Goal: Task Accomplishment & Management: Complete application form

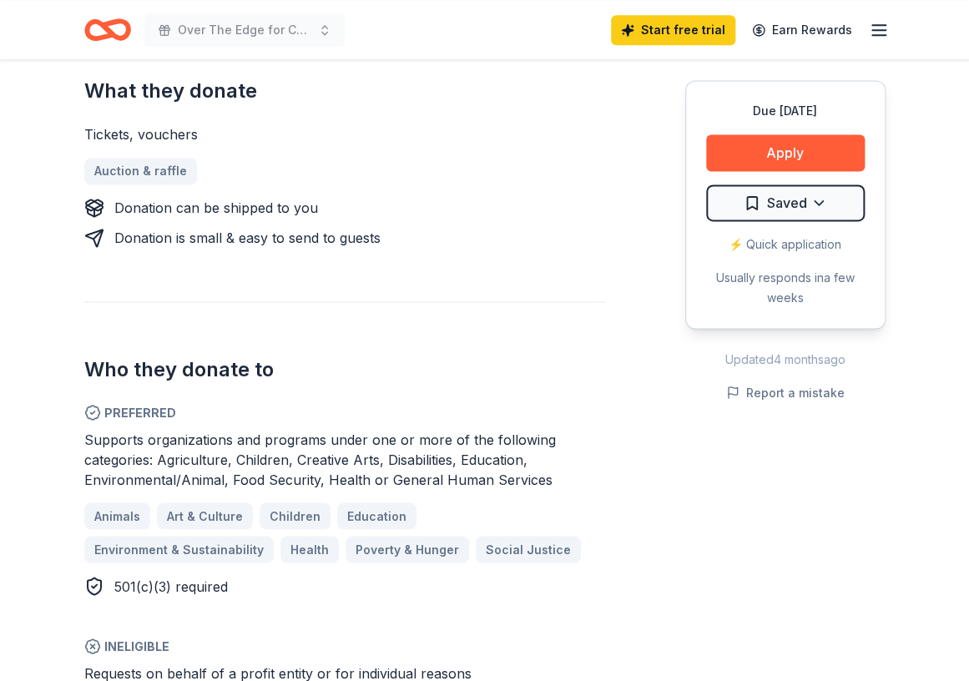
scroll to position [834, 0]
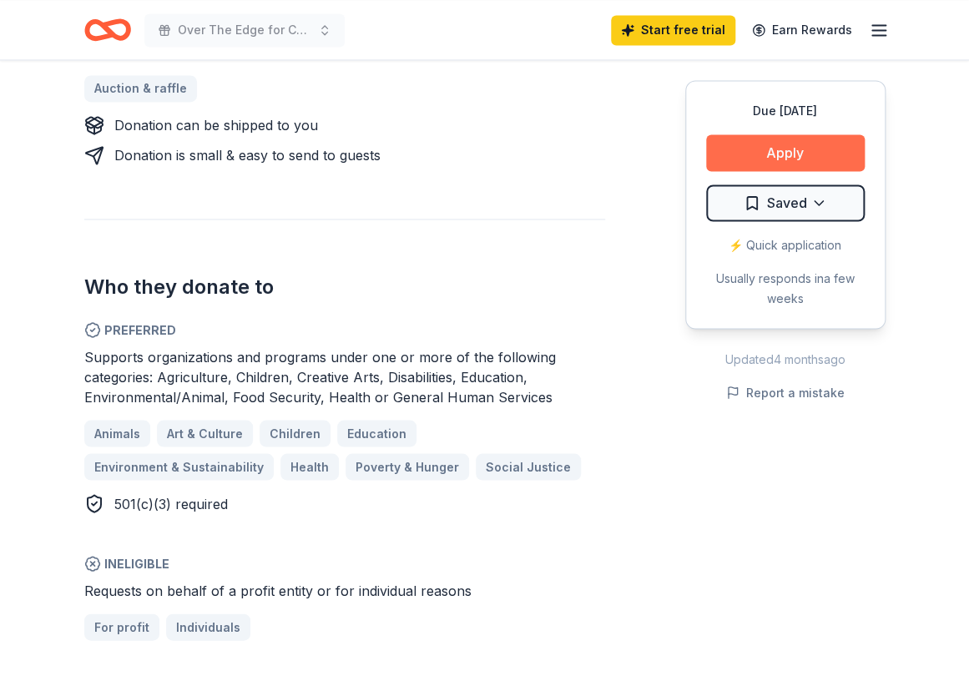
click at [741, 147] on button "Apply" at bounding box center [785, 152] width 159 height 37
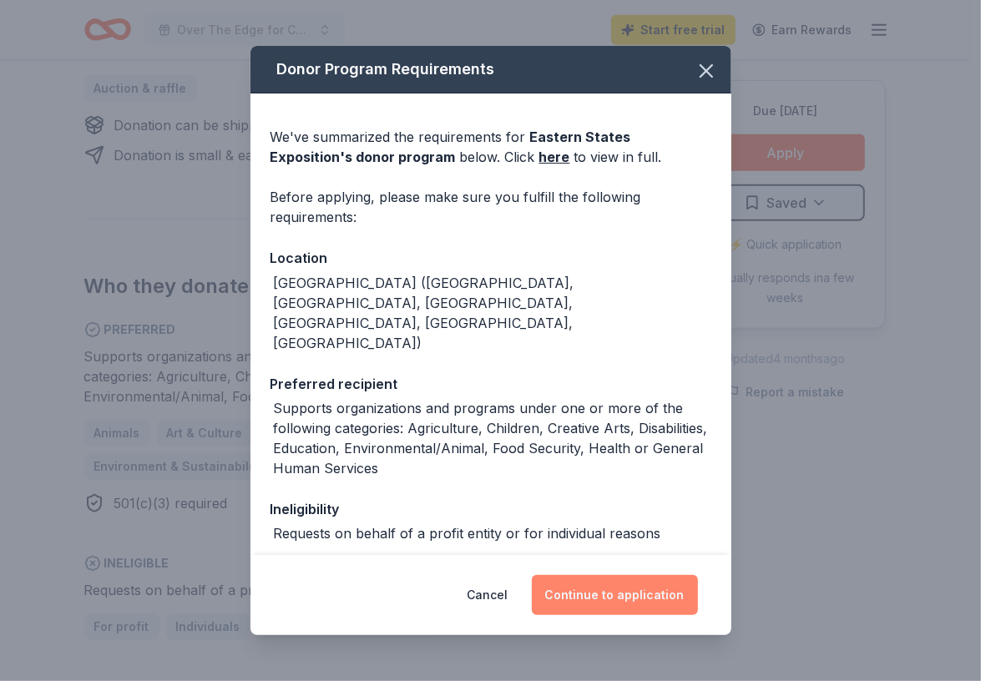
click at [672, 597] on button "Continue to application" at bounding box center [615, 595] width 166 height 40
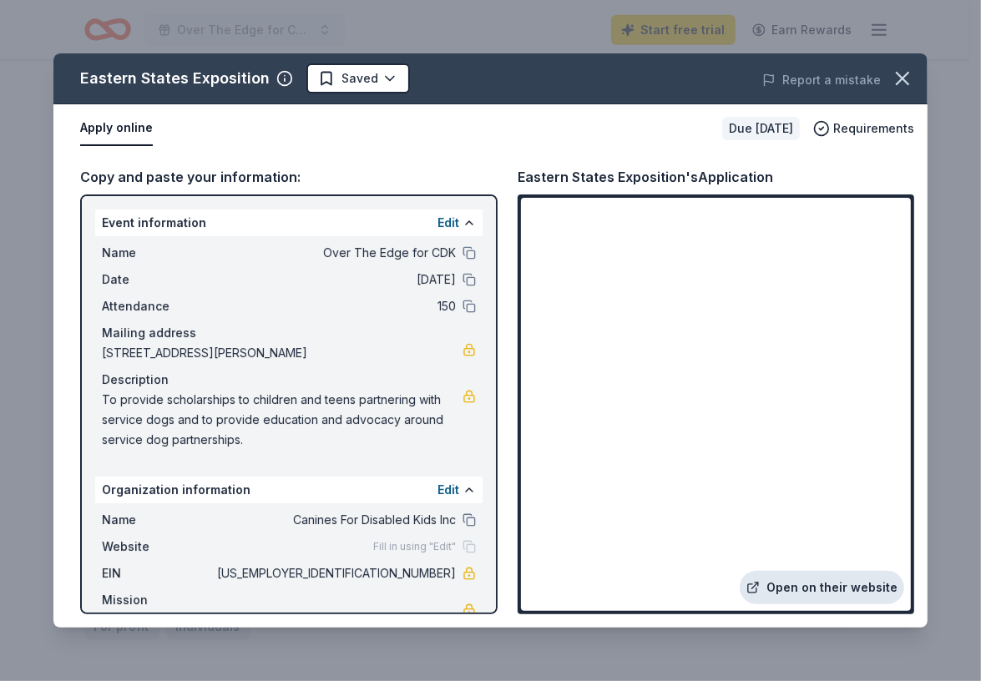
click at [853, 593] on link "Open on their website" at bounding box center [821, 587] width 164 height 33
click at [896, 82] on icon "button" at bounding box center [901, 78] width 23 height 23
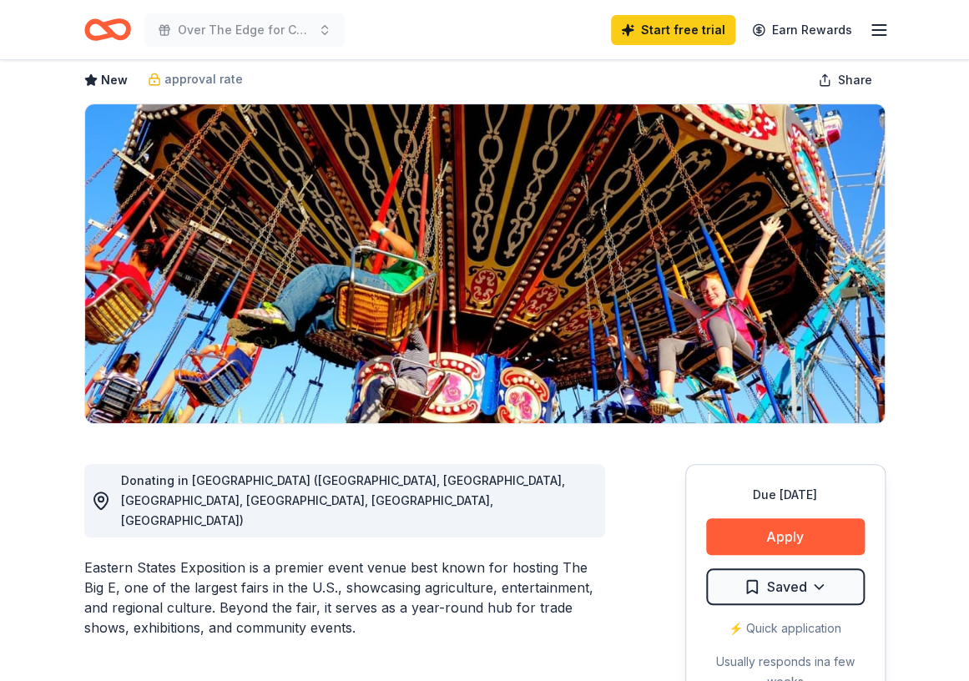
scroll to position [0, 0]
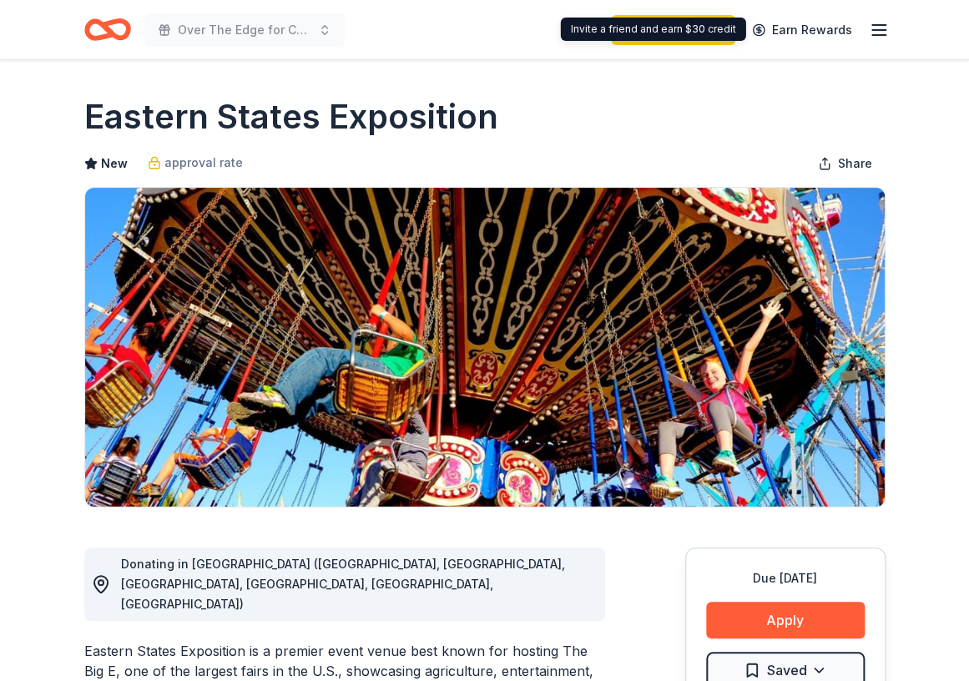
click at [874, 30] on line "button" at bounding box center [878, 30] width 13 height 0
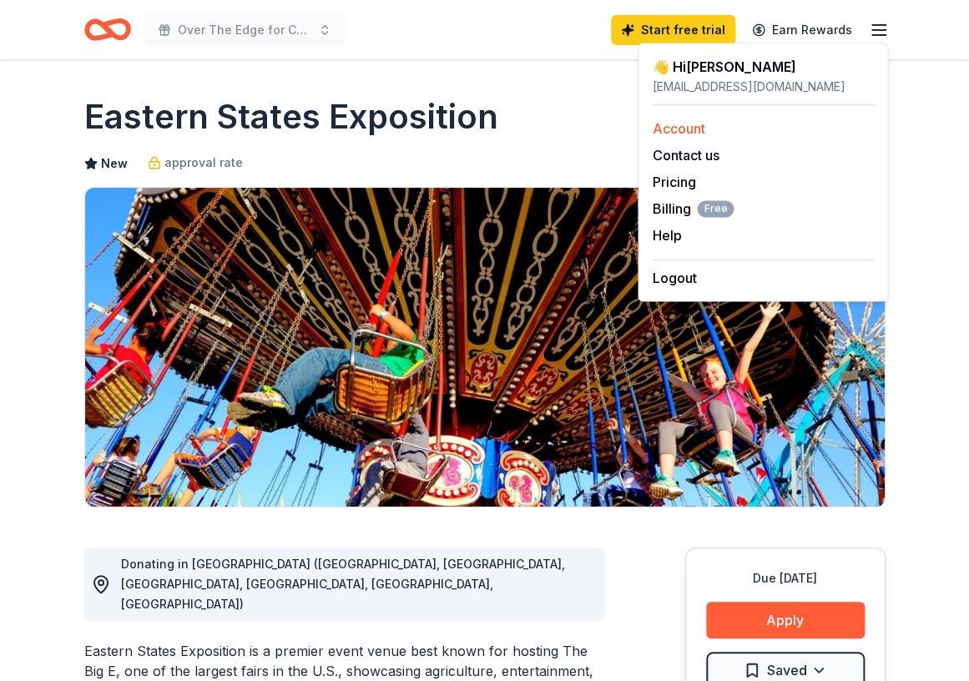
click at [693, 131] on link "Account" at bounding box center [678, 128] width 53 height 17
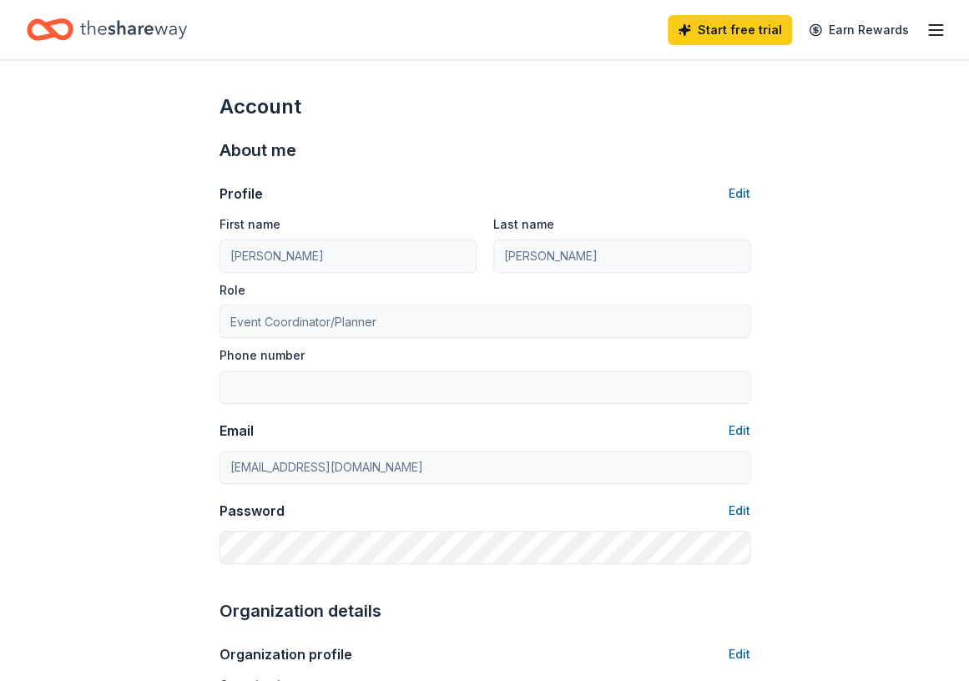
click at [935, 28] on icon "button" at bounding box center [935, 30] width 20 height 20
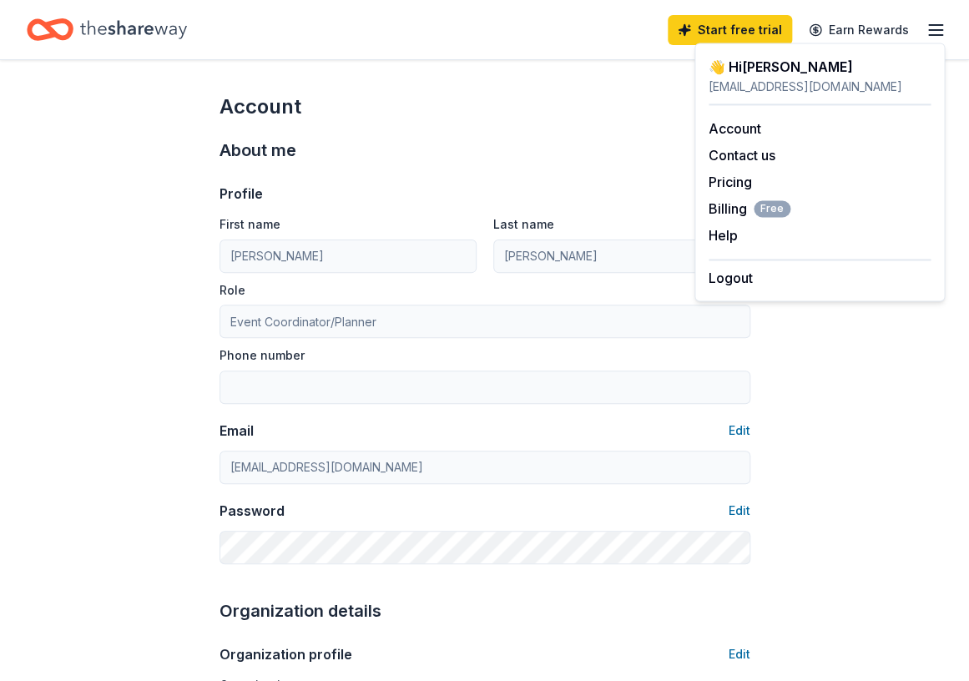
drag, startPoint x: 655, startPoint y: 139, endPoint x: 319, endPoint y: 18, distance: 357.1
click at [653, 137] on div "About me" at bounding box center [484, 150] width 531 height 27
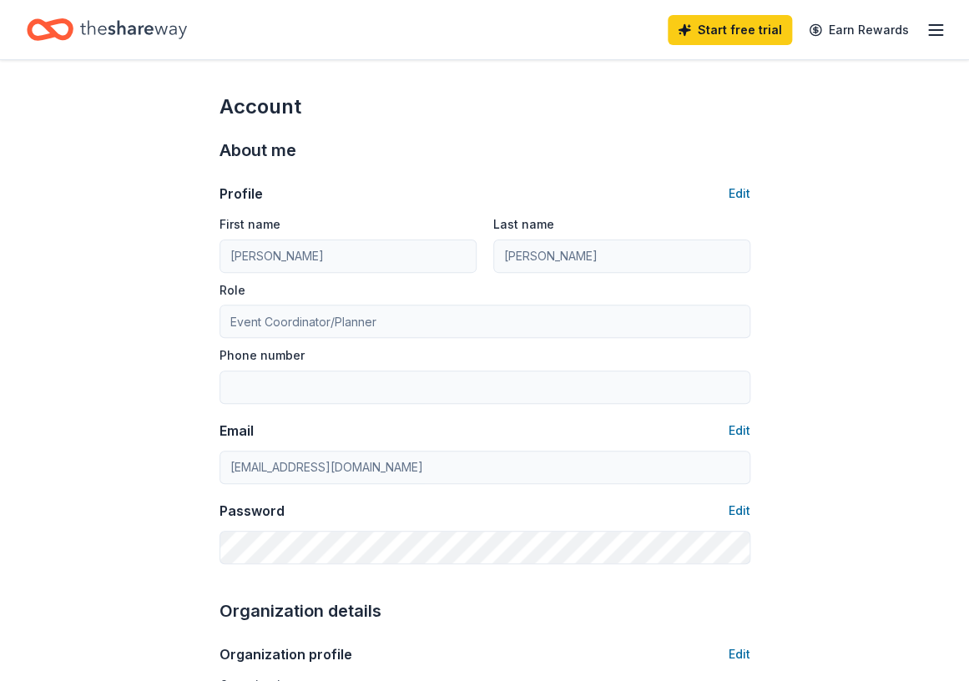
click at [174, 34] on icon "Home" at bounding box center [133, 30] width 107 height 34
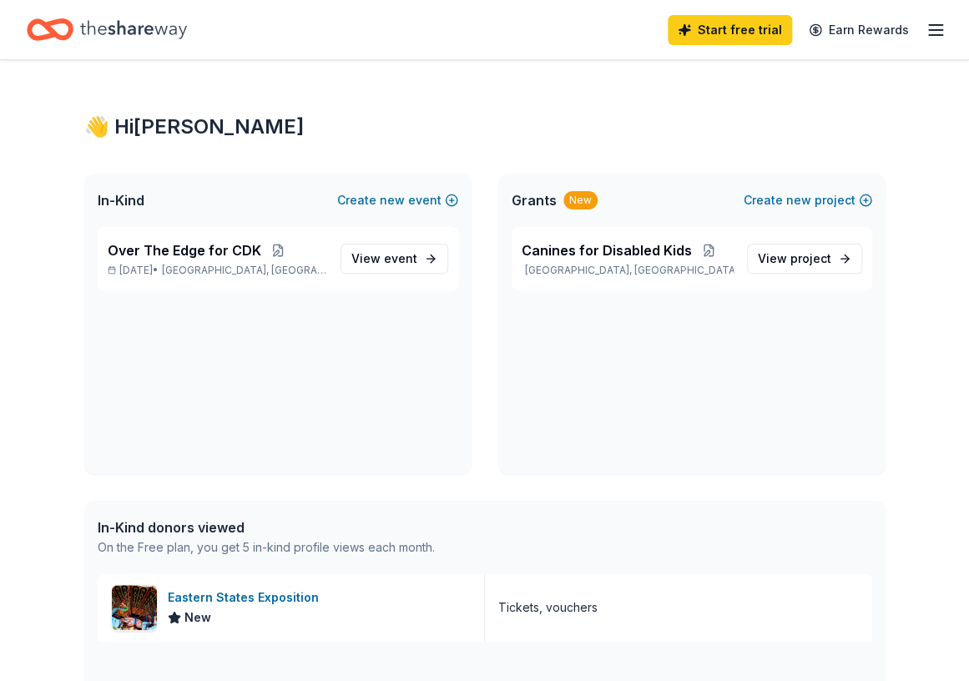
click at [223, 529] on div "In-Kind donors viewed" at bounding box center [266, 527] width 337 height 20
click at [127, 197] on span "In-Kind" at bounding box center [121, 200] width 47 height 20
click at [127, 202] on span "In-Kind" at bounding box center [121, 200] width 47 height 20
click at [210, 246] on span "Over The Edge for CDK" at bounding box center [185, 250] width 154 height 20
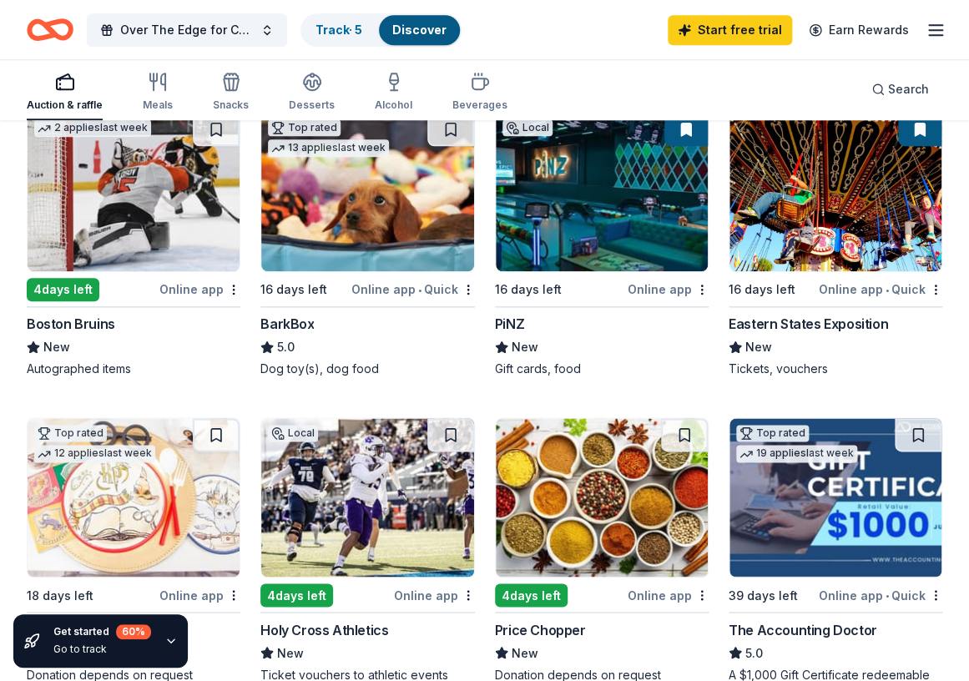
scroll to position [668, 0]
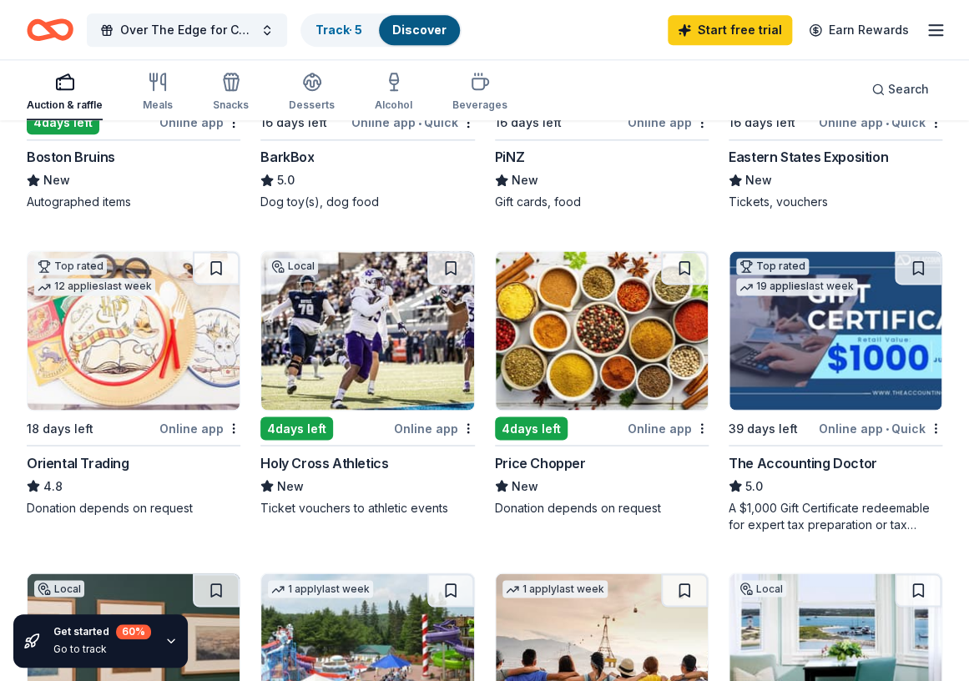
click at [342, 335] on img at bounding box center [367, 330] width 212 height 159
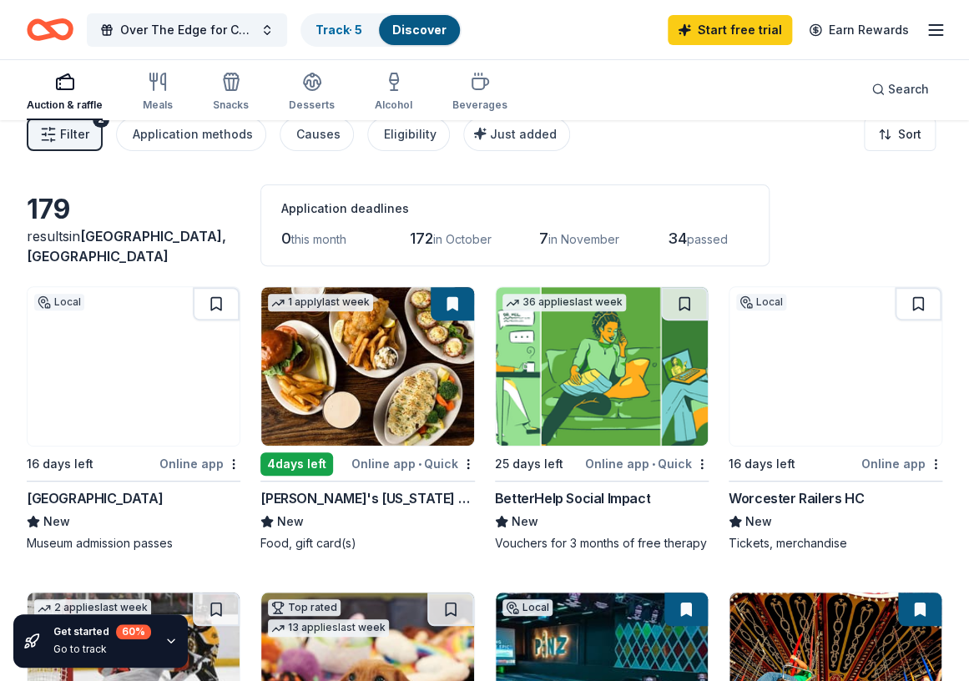
scroll to position [0, 0]
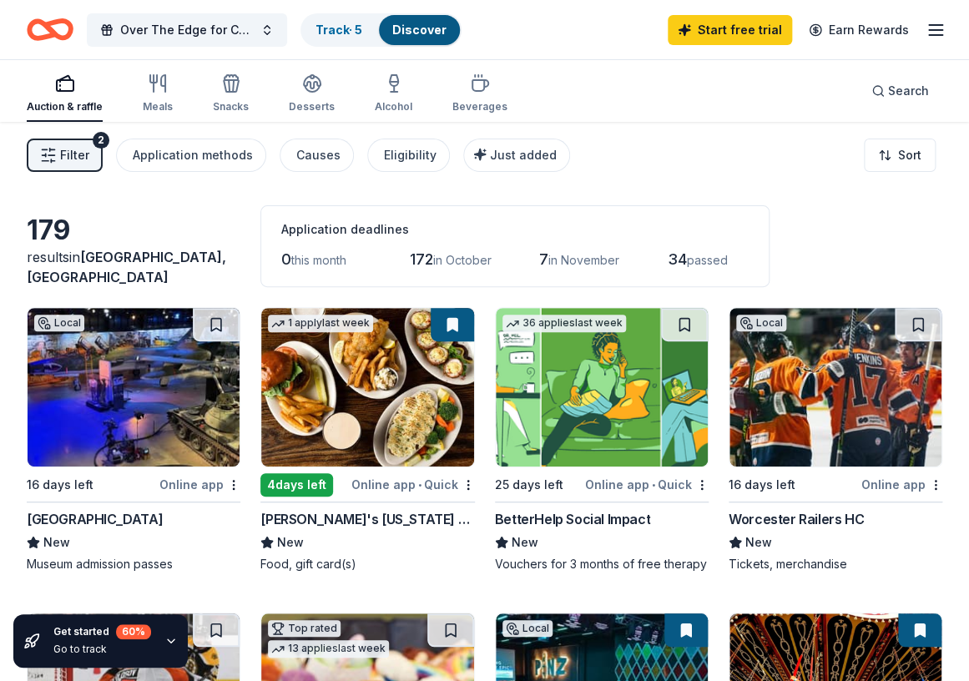
click at [154, 399] on img at bounding box center [134, 387] width 212 height 159
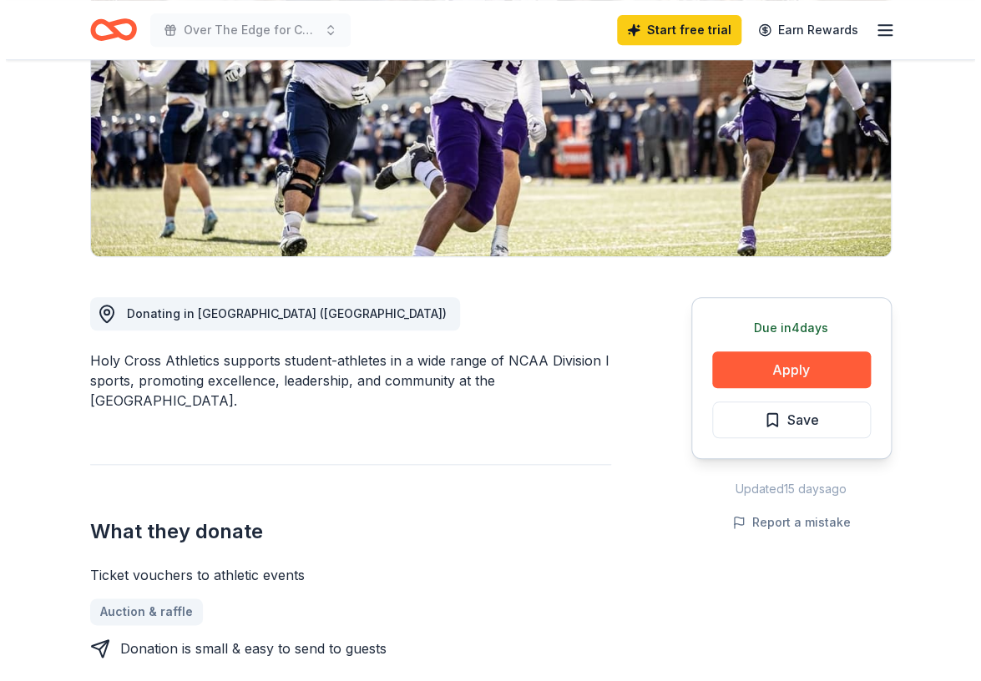
scroll to position [334, 0]
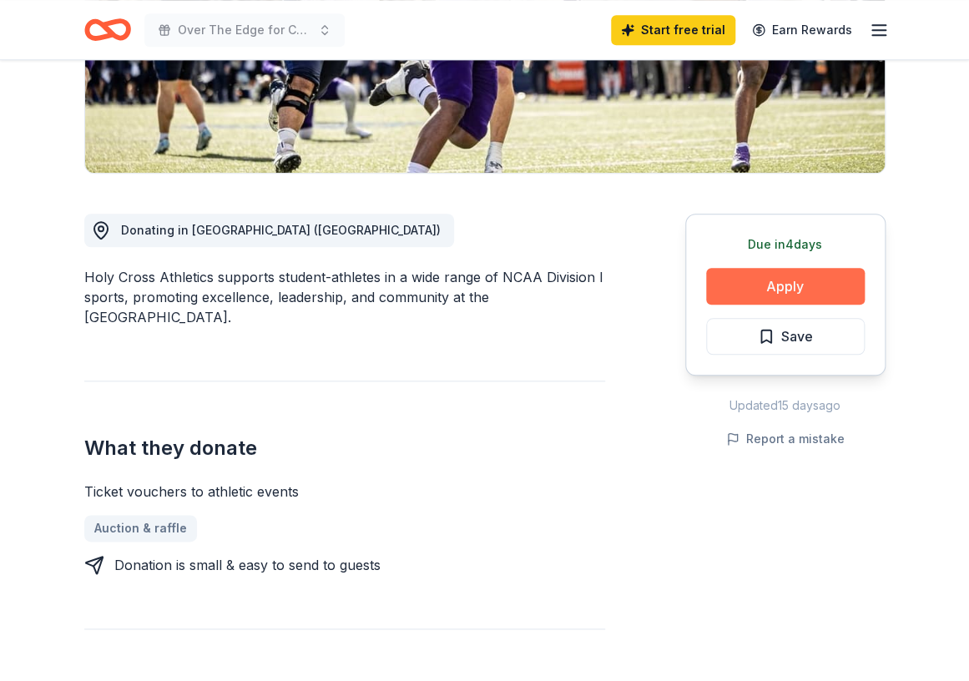
click at [798, 290] on button "Apply" at bounding box center [785, 286] width 159 height 37
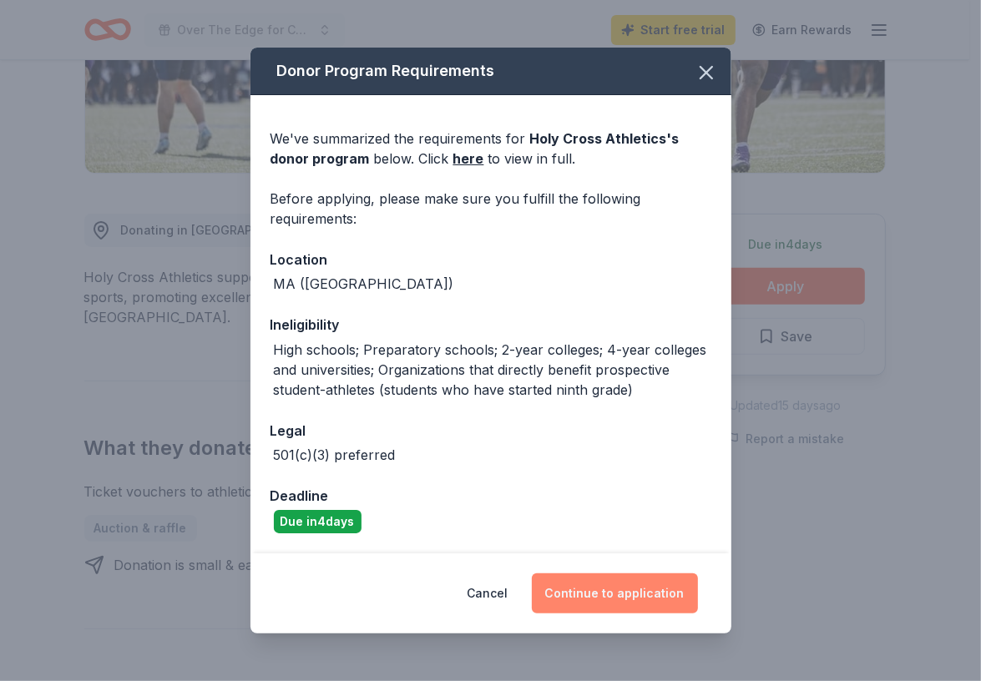
click at [673, 596] on button "Continue to application" at bounding box center [615, 593] width 166 height 40
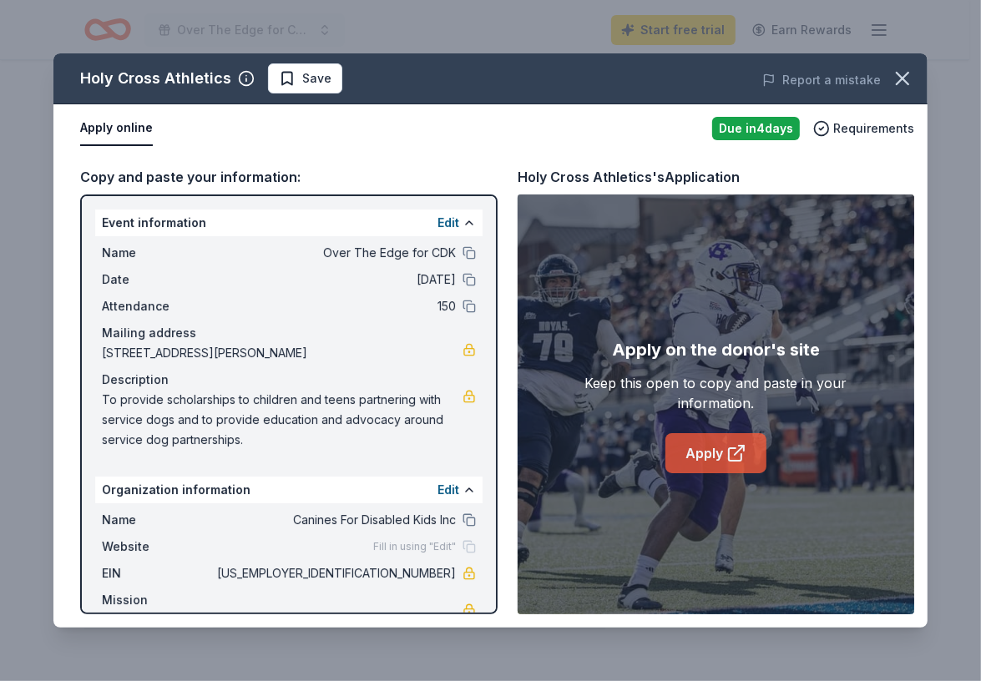
click at [695, 446] on link "Apply" at bounding box center [715, 453] width 101 height 40
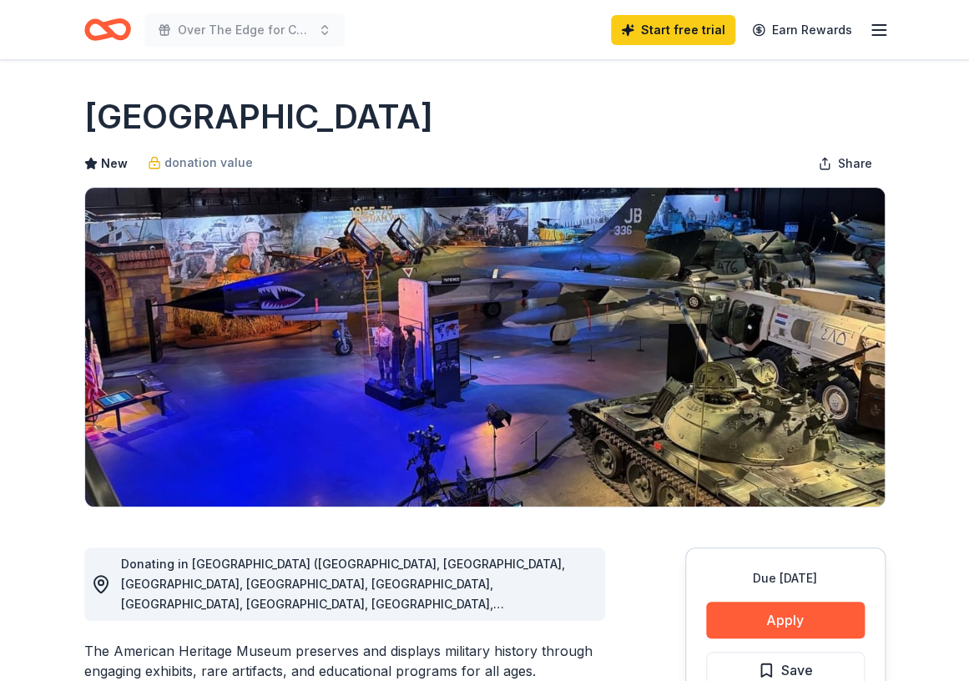
scroll to position [250, 0]
